Goal: Task Accomplishment & Management: Complete application form

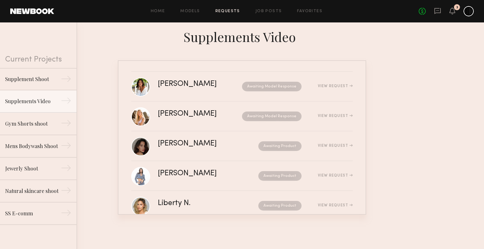
scroll to position [13, 0]
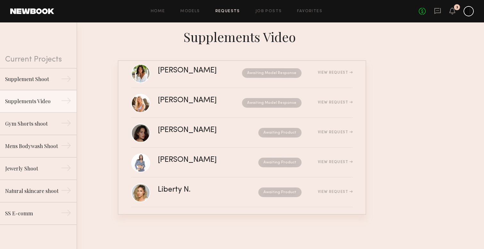
click at [192, 15] on div "Home Models Requests Job Posts Favorites Sign Out No fees up to $5,000 3" at bounding box center [263, 11] width 419 height 10
click at [192, 9] on link "Models" at bounding box center [190, 11] width 20 height 4
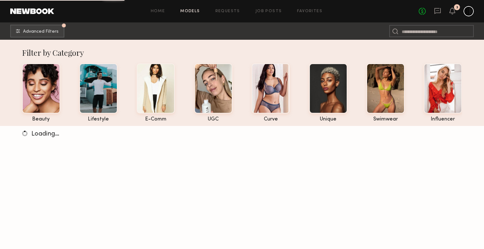
click at [217, 14] on div "Home Models Requests Job Posts Favorites Sign Out No fees up to $5,000 3" at bounding box center [263, 11] width 419 height 10
click at [257, 13] on div "Home Models Requests Job Posts Favorites Sign Out No fees up to $5,000 3" at bounding box center [263, 11] width 419 height 10
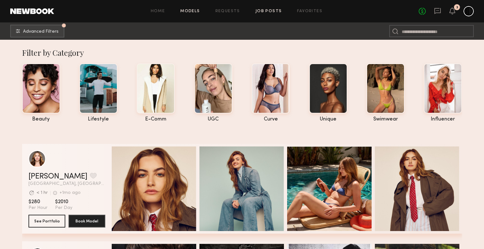
click at [266, 13] on link "Job Posts" at bounding box center [268, 11] width 27 height 4
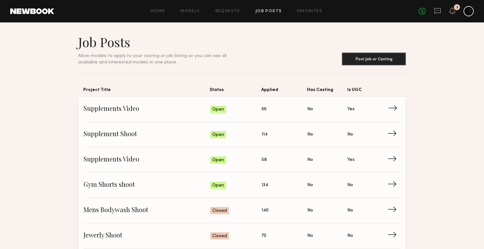
click at [126, 110] on span "Supplements Video" at bounding box center [146, 109] width 127 height 10
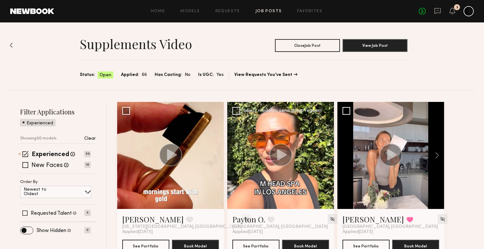
click at [283, 153] on icon at bounding box center [282, 154] width 10 height 11
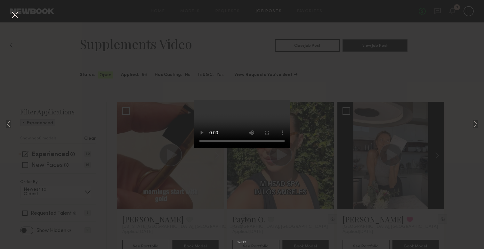
click at [448, 149] on div "1 of 12" at bounding box center [242, 124] width 484 height 249
click at [16, 14] on button at bounding box center [15, 16] width 10 height 12
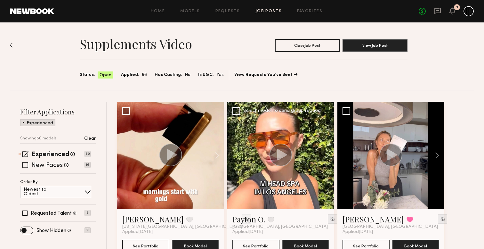
scroll to position [21, 0]
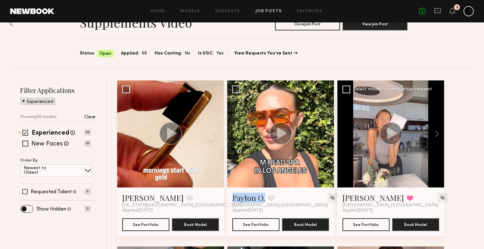
click at [391, 125] on circle at bounding box center [390, 133] width 23 height 23
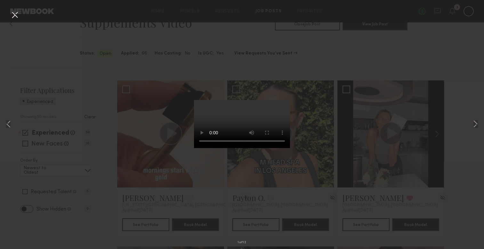
click at [451, 122] on div "1 of 12" at bounding box center [242, 124] width 484 height 249
click at [16, 14] on button at bounding box center [15, 16] width 10 height 12
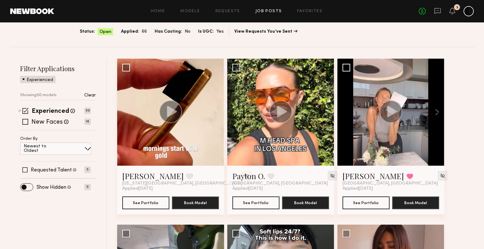
scroll to position [44, 0]
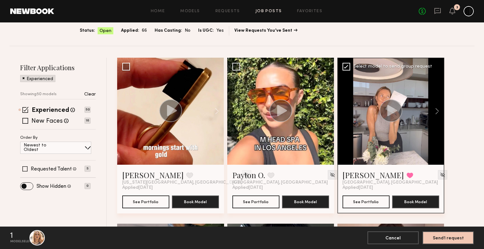
click at [368, 66] on div "Select model to send group request" at bounding box center [392, 66] width 79 height 4
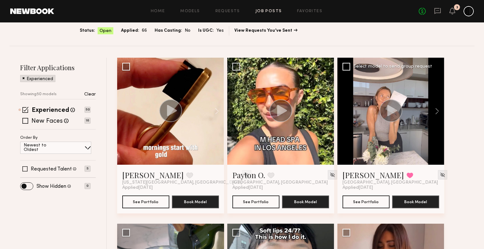
click at [368, 66] on div "Select model to send group request" at bounding box center [392, 66] width 79 height 4
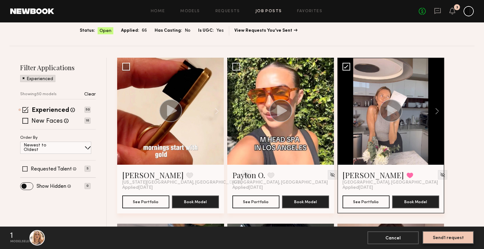
click at [465, 238] on button "Send 1 request" at bounding box center [447, 237] width 51 height 13
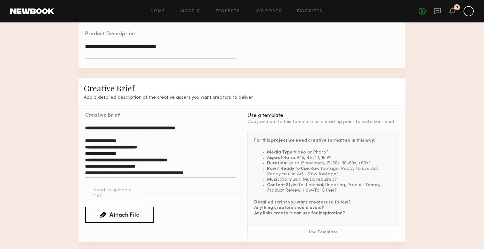
scroll to position [401, 0]
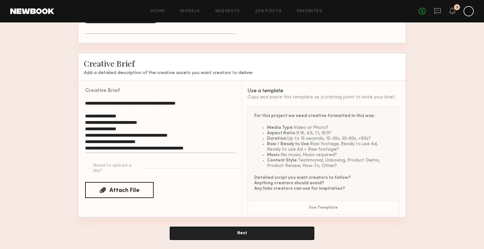
click at [270, 231] on button "Next" at bounding box center [242, 232] width 144 height 13
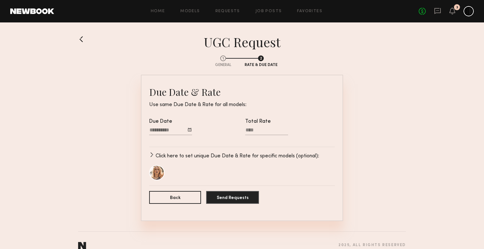
click at [265, 130] on input "Total Rate" at bounding box center [266, 131] width 43 height 8
type input "****"
click at [286, 140] on div at bounding box center [266, 138] width 43 height 5
click at [286, 135] on input "****" at bounding box center [266, 131] width 43 height 8
click at [232, 201] on button "Send Requests" at bounding box center [232, 196] width 53 height 13
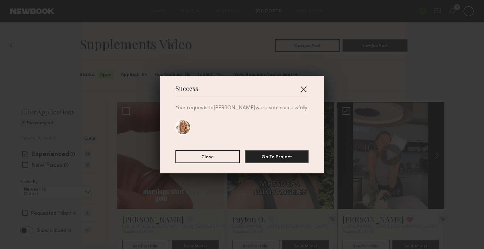
click at [305, 90] on button "button" at bounding box center [303, 89] width 10 height 10
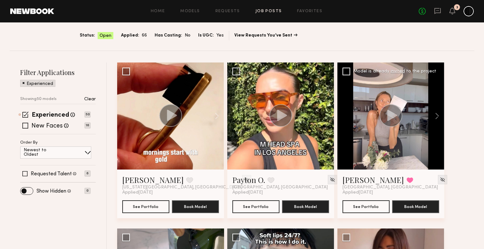
scroll to position [38, 0]
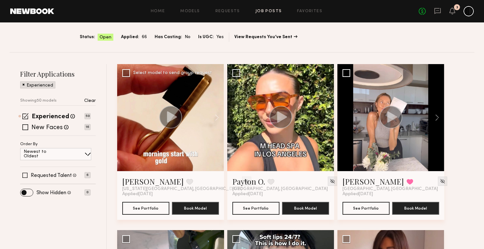
click at [167, 115] on circle at bounding box center [170, 117] width 23 height 23
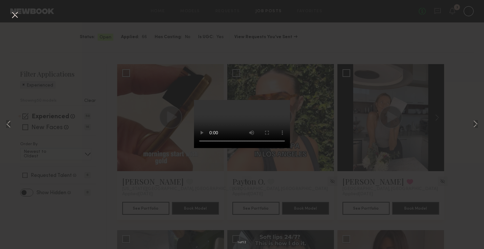
click at [10, 14] on button at bounding box center [15, 16] width 10 height 12
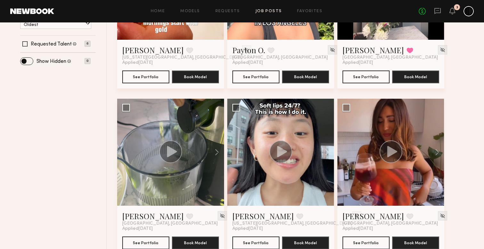
scroll to position [169, 0]
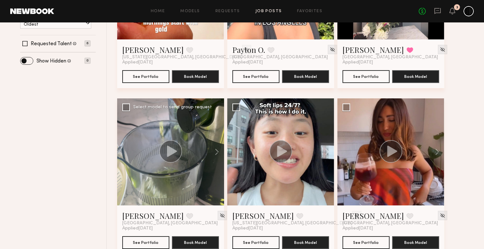
click at [169, 156] on circle at bounding box center [170, 151] width 23 height 23
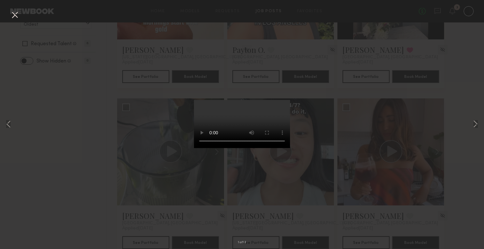
click at [78, 163] on div "1 of 13" at bounding box center [242, 124] width 484 height 249
click at [13, 16] on button at bounding box center [15, 16] width 10 height 12
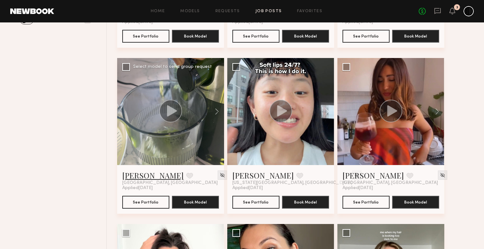
scroll to position [216, 0]
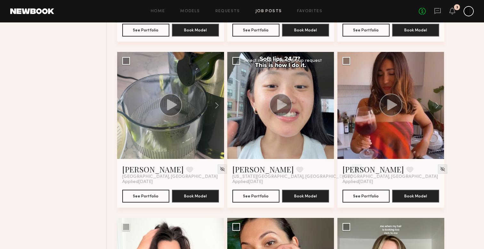
click at [281, 107] on icon at bounding box center [282, 104] width 10 height 11
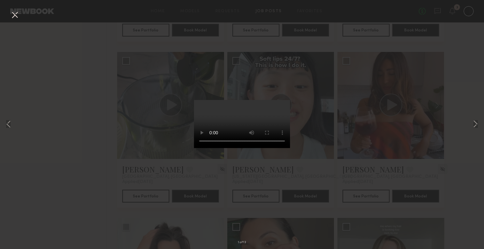
click at [82, 109] on div "1 of 13" at bounding box center [242, 124] width 484 height 249
click at [17, 16] on button at bounding box center [15, 16] width 10 height 12
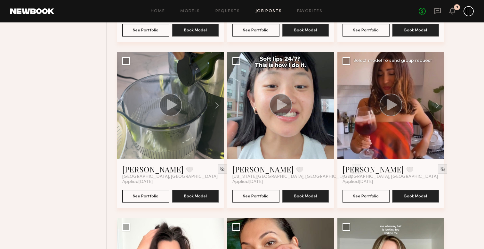
click at [388, 105] on icon at bounding box center [392, 104] width 10 height 11
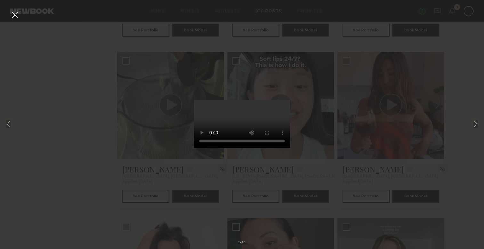
click at [14, 18] on button at bounding box center [15, 16] width 10 height 12
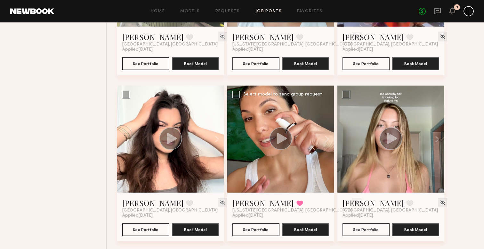
scroll to position [348, 0]
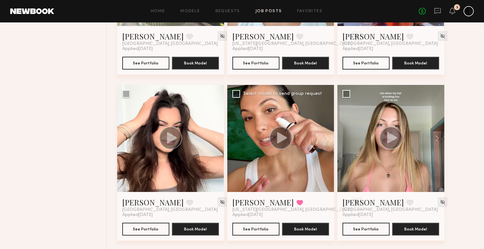
click at [281, 140] on icon at bounding box center [282, 137] width 10 height 11
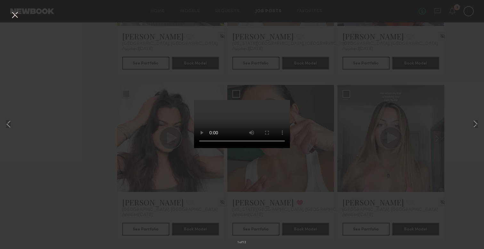
click at [16, 17] on button at bounding box center [15, 16] width 10 height 12
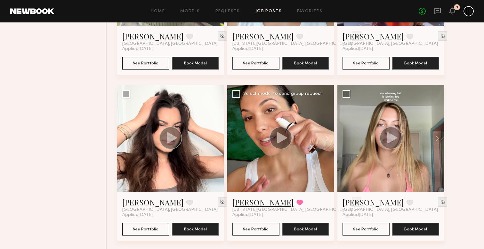
click at [246, 202] on link "[PERSON_NAME]" at bounding box center [262, 202] width 61 height 10
click at [391, 142] on circle at bounding box center [390, 137] width 23 height 23
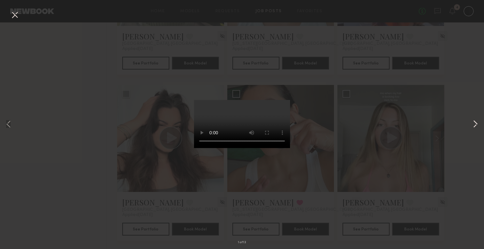
click at [473, 125] on button at bounding box center [475, 124] width 8 height 199
click at [474, 124] on button at bounding box center [475, 124] width 8 height 199
click at [476, 122] on button at bounding box center [475, 124] width 8 height 199
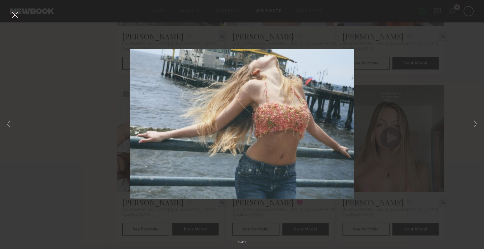
click at [15, 19] on button at bounding box center [15, 16] width 10 height 12
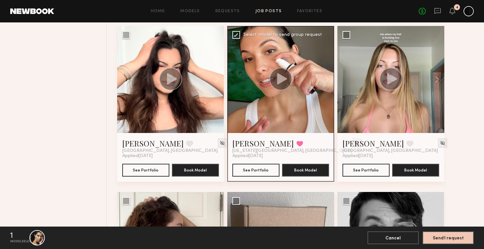
scroll to position [407, 0]
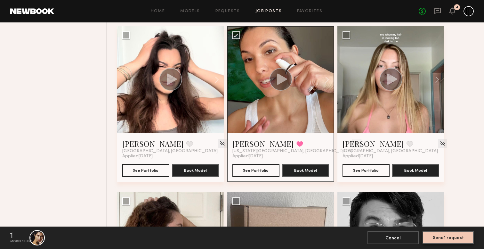
click at [460, 239] on button "Send 1 request" at bounding box center [447, 237] width 51 height 13
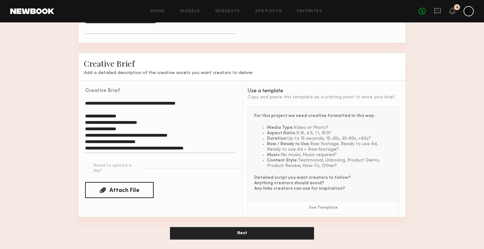
scroll to position [399, 0]
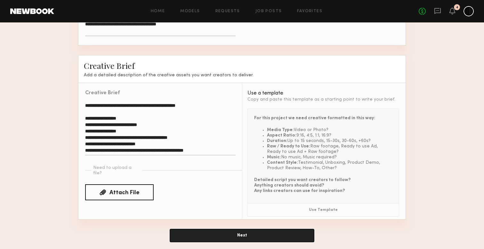
click at [296, 229] on button "Next" at bounding box center [242, 235] width 144 height 13
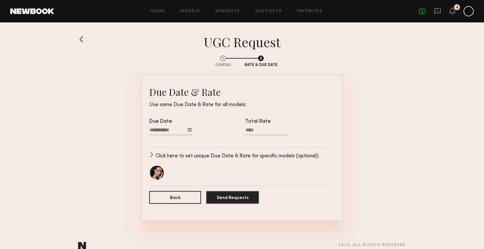
click at [257, 132] on input "Total Rate" at bounding box center [266, 131] width 43 height 8
type input "****"
click at [250, 197] on button "Send Requests" at bounding box center [232, 196] width 53 height 13
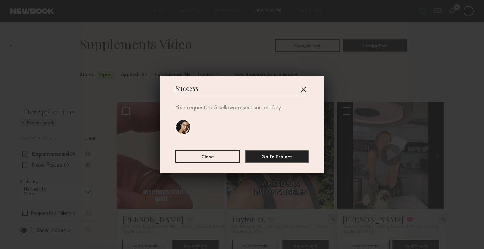
click at [304, 89] on button "button" at bounding box center [303, 89] width 10 height 10
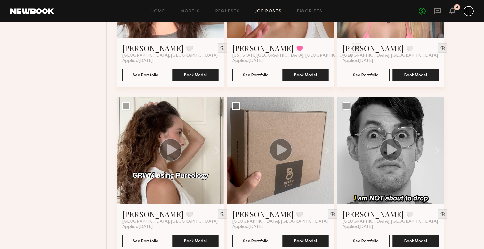
scroll to position [504, 0]
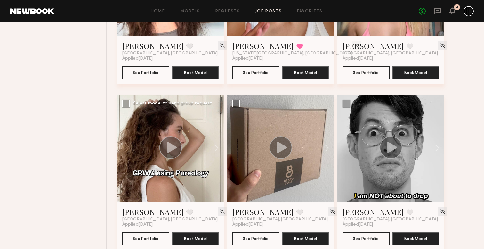
click at [170, 148] on icon at bounding box center [172, 146] width 10 height 11
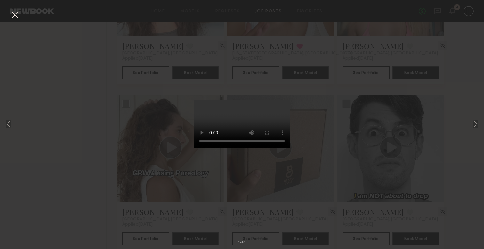
click at [10, 14] on button at bounding box center [15, 16] width 10 height 12
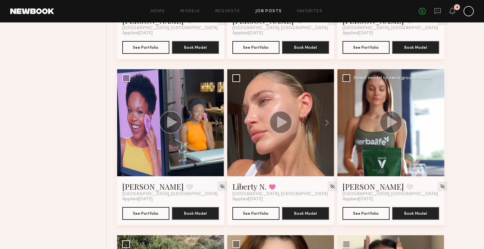
scroll to position [696, 0]
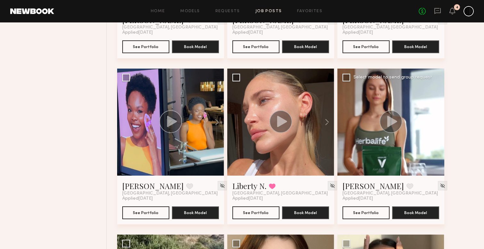
click at [389, 125] on icon at bounding box center [392, 120] width 10 height 11
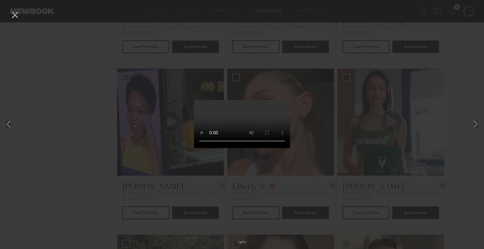
click at [13, 16] on button at bounding box center [15, 16] width 10 height 12
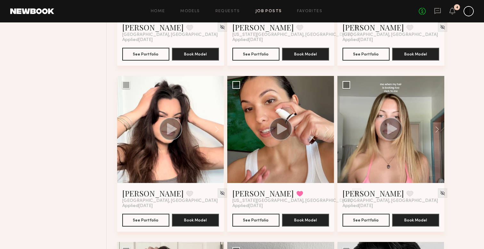
scroll to position [0, 0]
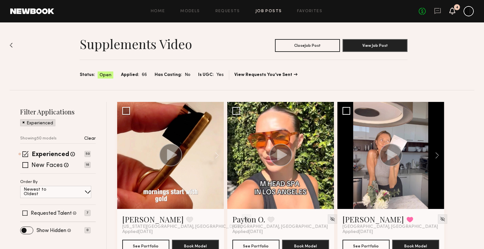
click at [453, 13] on icon at bounding box center [452, 10] width 6 height 7
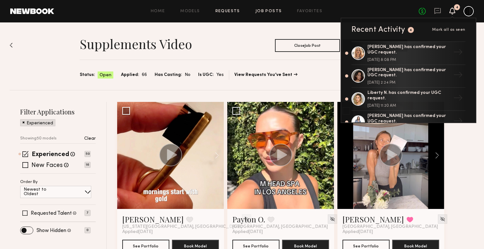
click at [236, 9] on link "Requests" at bounding box center [227, 11] width 25 height 4
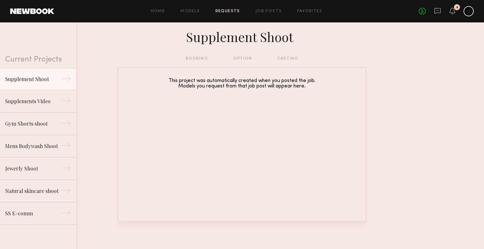
click at [194, 59] on div "booking option casting" at bounding box center [242, 58] width 113 height 7
click at [196, 55] on div "Supplement Shoot" at bounding box center [242, 38] width 484 height 33
click at [26, 99] on div "Supplements Video" at bounding box center [33, 101] width 56 height 8
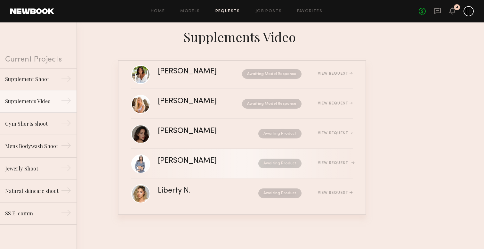
scroll to position [76, 0]
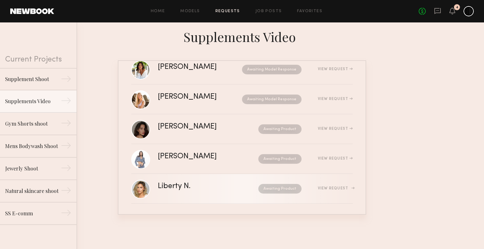
click at [226, 185] on div "Awaiting Product" at bounding box center [262, 189] width 77 height 10
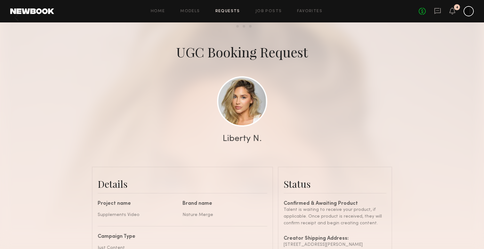
scroll to position [17, 0]
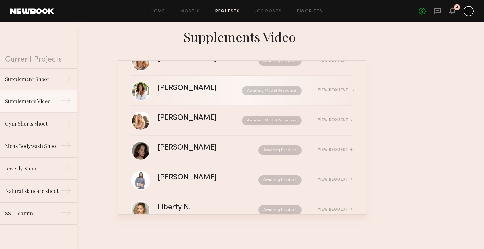
scroll to position [76, 0]
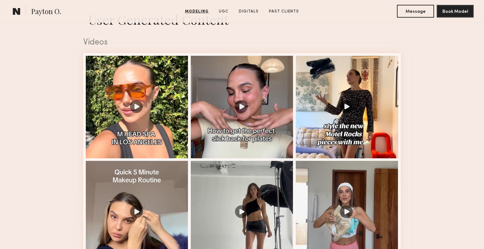
scroll to position [645, 0]
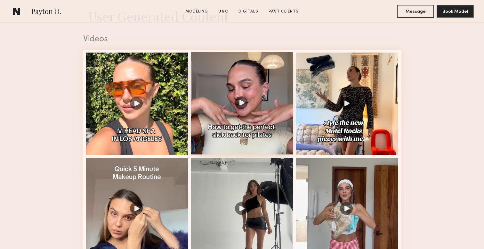
click at [233, 120] on div at bounding box center [242, 103] width 102 height 102
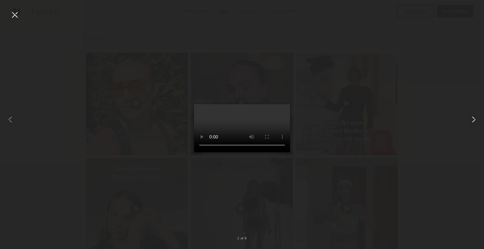
click at [472, 117] on common-icon at bounding box center [473, 119] width 10 height 10
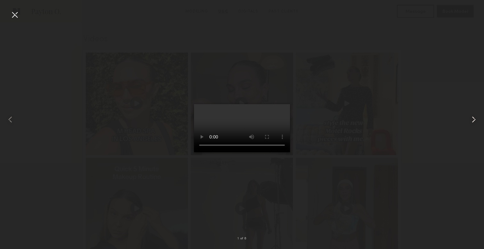
click at [470, 116] on common-icon at bounding box center [473, 119] width 10 height 10
click at [400, 108] on div at bounding box center [242, 119] width 484 height 218
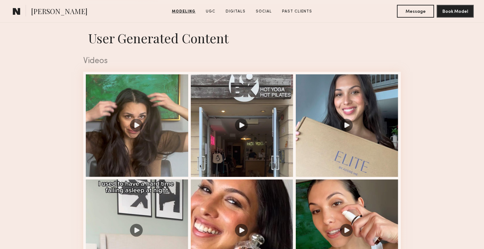
scroll to position [635, 0]
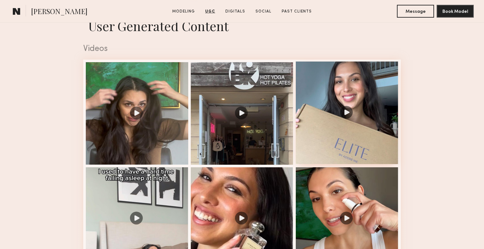
click at [331, 131] on div at bounding box center [347, 112] width 102 height 102
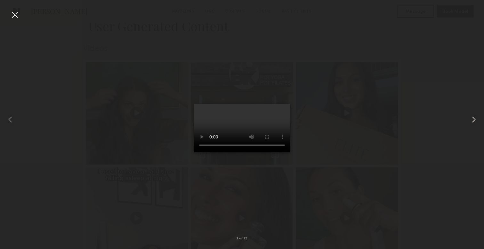
click at [471, 125] on div at bounding box center [473, 119] width 19 height 218
click at [472, 122] on common-icon at bounding box center [473, 119] width 10 height 10
click at [474, 122] on common-icon at bounding box center [473, 119] width 10 height 10
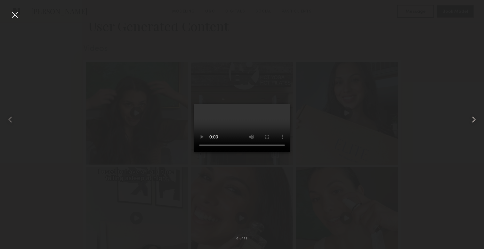
click at [475, 118] on common-icon at bounding box center [473, 119] width 10 height 10
click at [14, 20] on div at bounding box center [15, 15] width 10 height 10
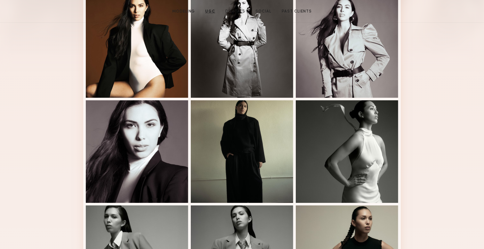
scroll to position [0, 0]
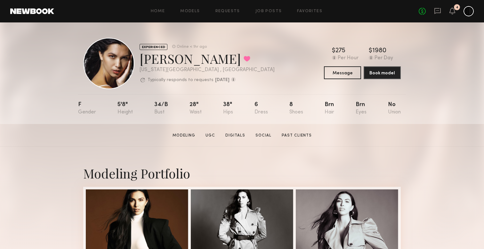
click at [304, 132] on section "Modeling UGC Digitals Social Past Clients" at bounding box center [242, 135] width 144 height 6
click at [303, 132] on link "Past Clients" at bounding box center [296, 135] width 35 height 6
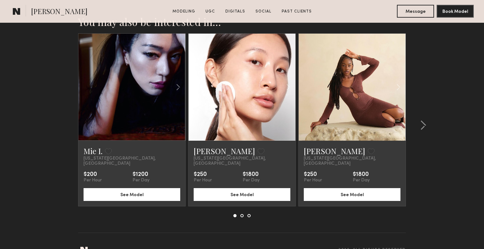
scroll to position [2149, 0]
